Goal: Transaction & Acquisition: Purchase product/service

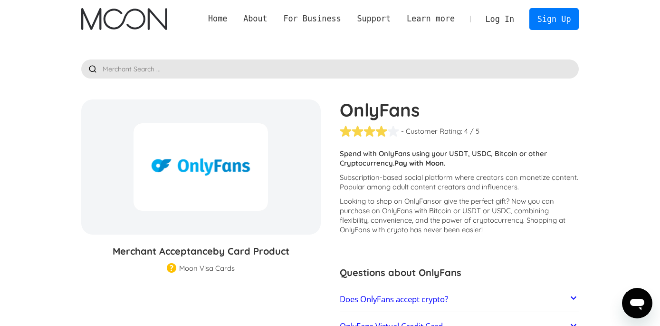
click at [496, 15] on link "Log In" at bounding box center [500, 19] width 45 height 21
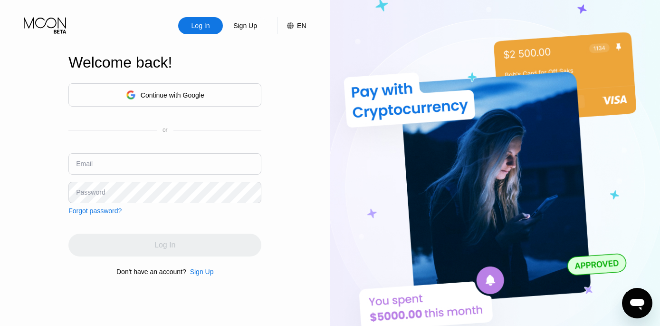
click at [98, 167] on input "text" at bounding box center [164, 163] width 193 height 21
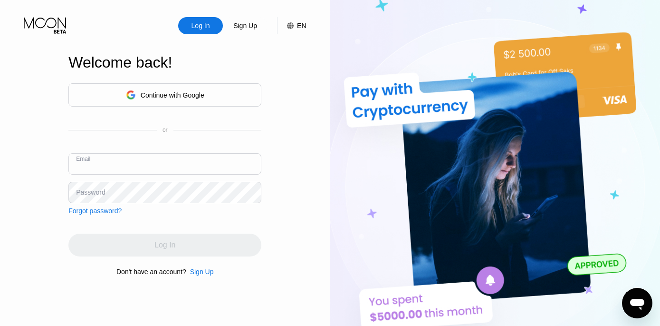
click at [98, 167] on input "text" at bounding box center [164, 163] width 193 height 21
click at [217, 24] on div "Log In" at bounding box center [200, 25] width 45 height 17
click at [167, 96] on div "Continue with Google" at bounding box center [173, 95] width 64 height 8
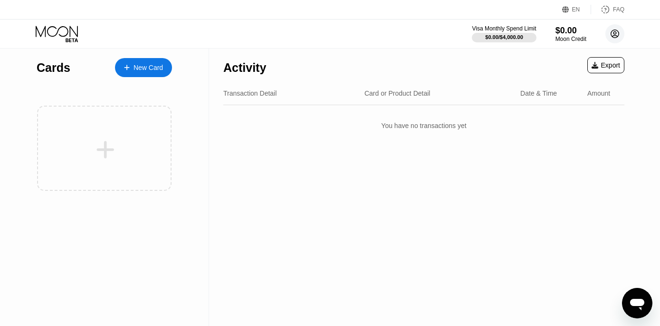
click at [615, 32] on circle at bounding box center [615, 33] width 19 height 19
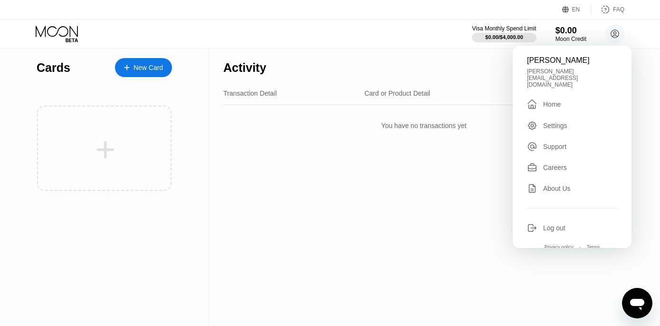
click at [550, 224] on div "Log out" at bounding box center [554, 228] width 22 height 8
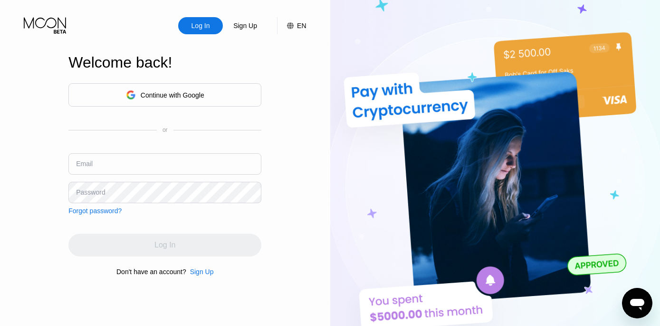
click at [195, 157] on input "text" at bounding box center [164, 163] width 193 height 21
click at [199, 91] on div "Continue with Google" at bounding box center [173, 95] width 64 height 8
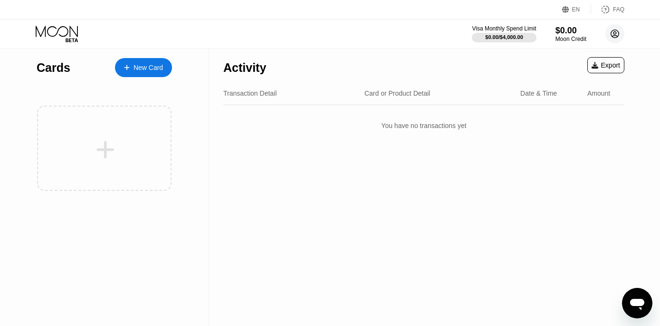
click at [616, 28] on circle at bounding box center [615, 33] width 19 height 19
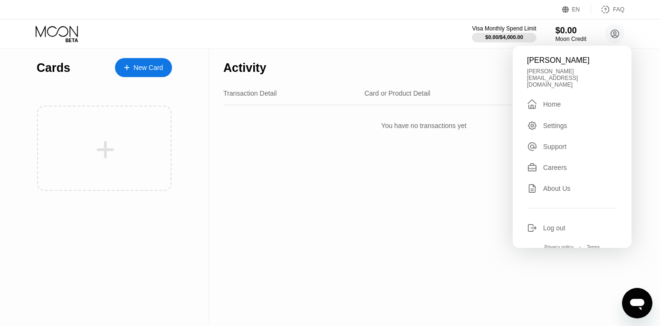
click at [543, 224] on div "Log out" at bounding box center [554, 228] width 22 height 8
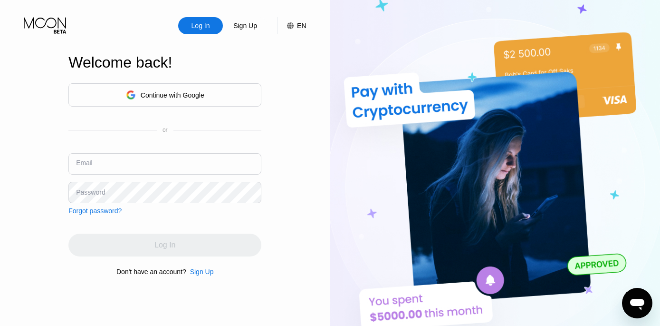
click at [184, 164] on input "text" at bounding box center [164, 163] width 193 height 21
click at [109, 207] on div "Forgot password?" at bounding box center [94, 211] width 53 height 8
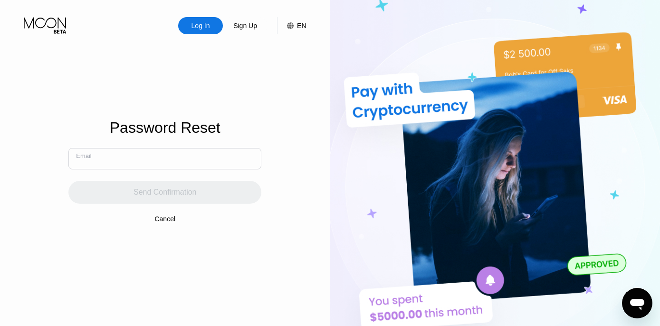
click at [115, 163] on input "text" at bounding box center [164, 158] width 193 height 21
type input "[PERSON_NAME][EMAIL_ADDRESS][DOMAIN_NAME]"
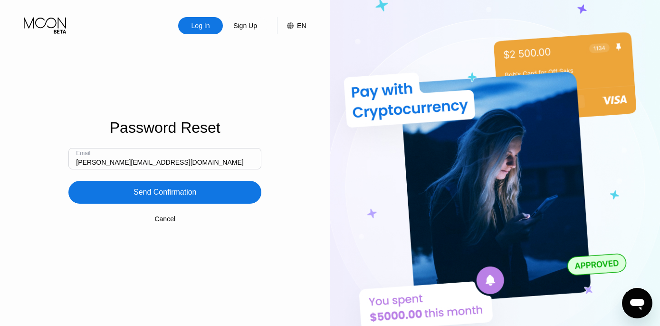
click at [140, 186] on div "Send Confirmation" at bounding box center [164, 192] width 193 height 23
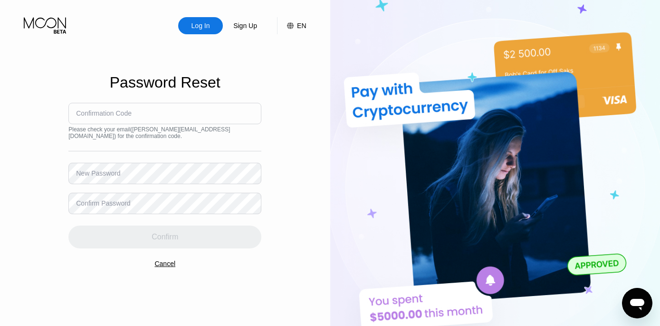
click at [153, 107] on input at bounding box center [164, 113] width 193 height 21
paste input "656879"
type input "656879"
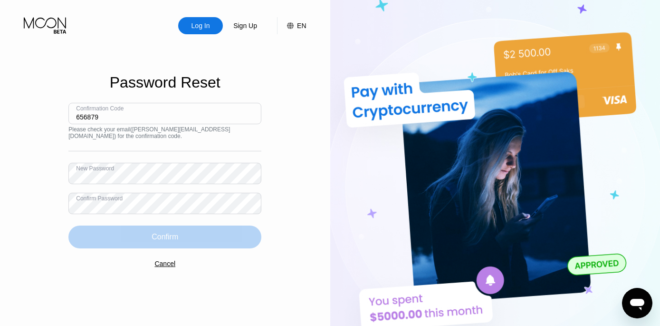
click at [152, 238] on div "Confirm" at bounding box center [165, 237] width 27 height 10
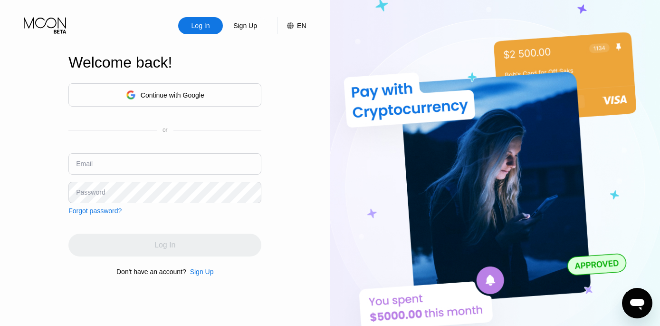
click at [94, 154] on input "text" at bounding box center [164, 163] width 193 height 21
click at [99, 161] on input "text" at bounding box center [164, 163] width 193 height 21
type input "[PERSON_NAME][EMAIL_ADDRESS][DOMAIN_NAME]"
click at [113, 207] on div "Forgot password?" at bounding box center [94, 211] width 53 height 8
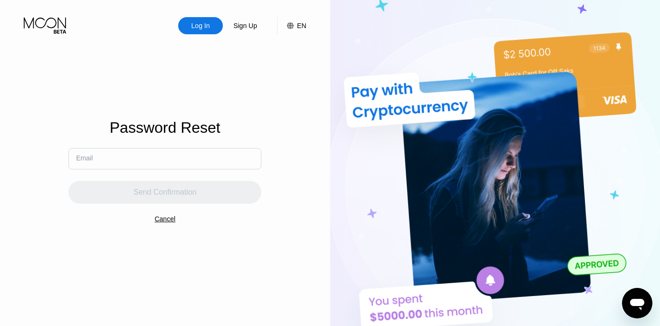
click at [113, 162] on input "text" at bounding box center [164, 158] width 193 height 21
click at [132, 87] on div "Password Reset Email Send Confirmation Cancel" at bounding box center [164, 165] width 193 height 358
click at [198, 34] on div "Log In" at bounding box center [200, 25] width 45 height 17
click at [193, 22] on div "Log In" at bounding box center [201, 26] width 20 height 10
click at [166, 221] on div "Cancel" at bounding box center [164, 219] width 21 height 8
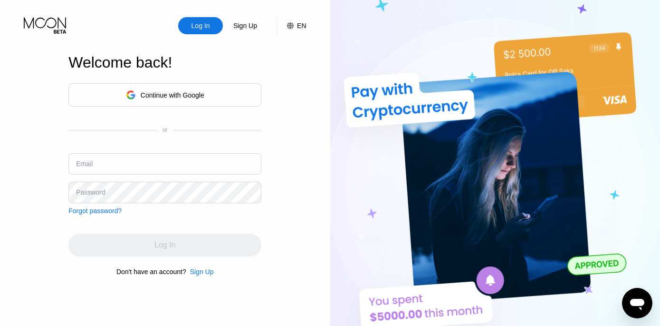
click at [145, 162] on input "text" at bounding box center [164, 163] width 193 height 21
type input "[PERSON_NAME][EMAIL_ADDRESS][DOMAIN_NAME]"
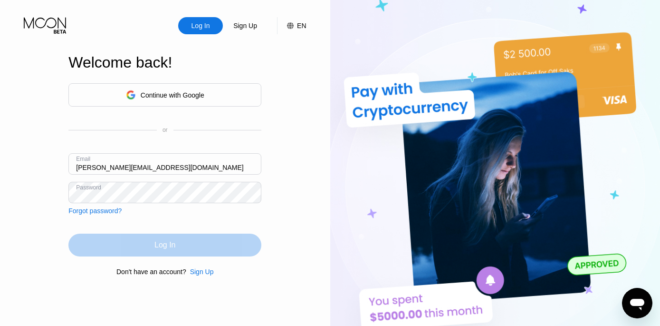
click at [125, 251] on div "Log In" at bounding box center [164, 244] width 193 height 23
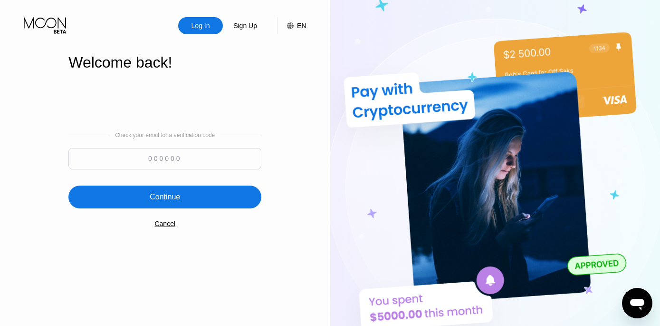
click at [205, 168] on input at bounding box center [164, 158] width 193 height 21
paste input "430628"
type input "430628"
click at [196, 194] on div "Continue" at bounding box center [164, 196] width 193 height 23
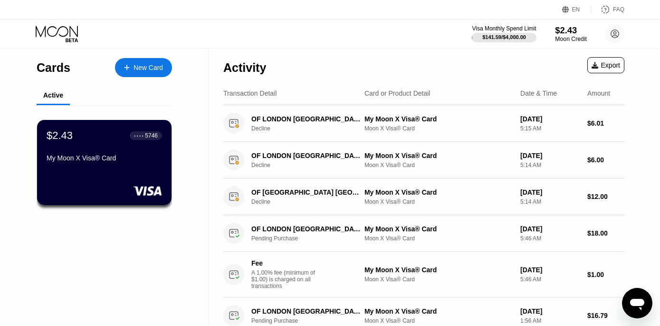
click at [569, 34] on div "$2.43" at bounding box center [571, 30] width 32 height 10
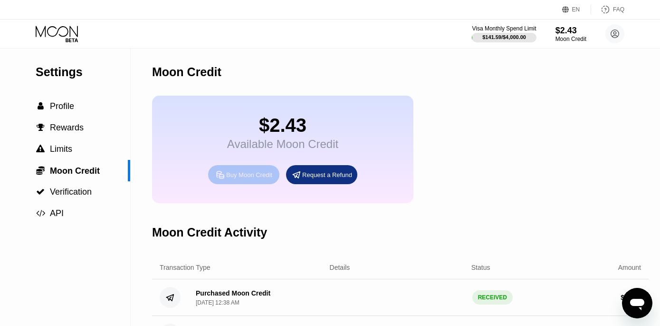
click at [261, 173] on div "Buy Moon Credit" at bounding box center [249, 175] width 46 height 8
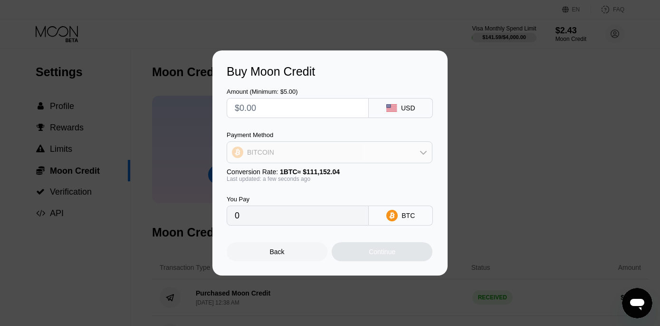
click at [280, 157] on div "BITCOIN" at bounding box center [329, 152] width 205 height 19
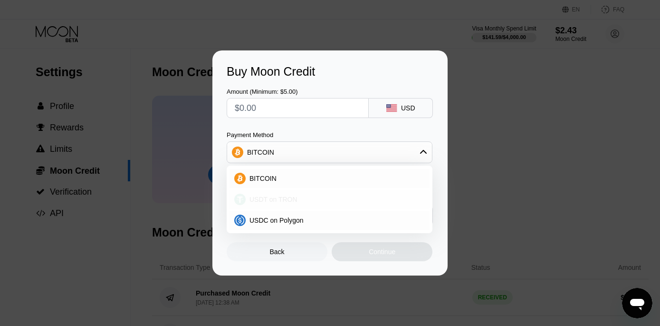
click at [275, 193] on div "USDT on TRON" at bounding box center [330, 199] width 200 height 19
type input "0.00"
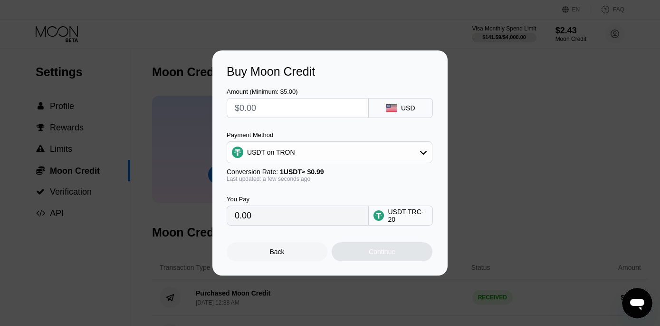
drag, startPoint x: 279, startPoint y: 108, endPoint x: 185, endPoint y: 108, distance: 94.1
click at [184, 108] on div "Buy Moon Credit Amount (Minimum: $5.00) USD Payment Method USDT on TRON Convers…" at bounding box center [330, 162] width 660 height 225
type input "$88"
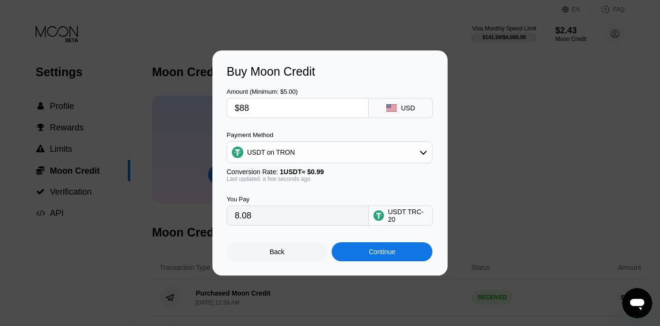
type input "88.89"
type input "$88"
click at [379, 253] on div "Continue" at bounding box center [382, 252] width 27 height 8
